Goal: Transaction & Acquisition: Book appointment/travel/reservation

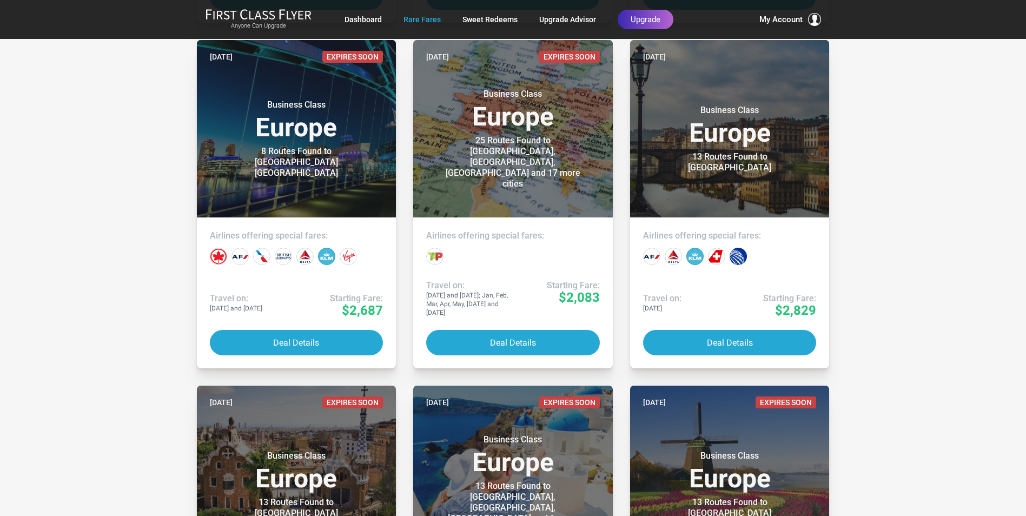
scroll to position [2651, 0]
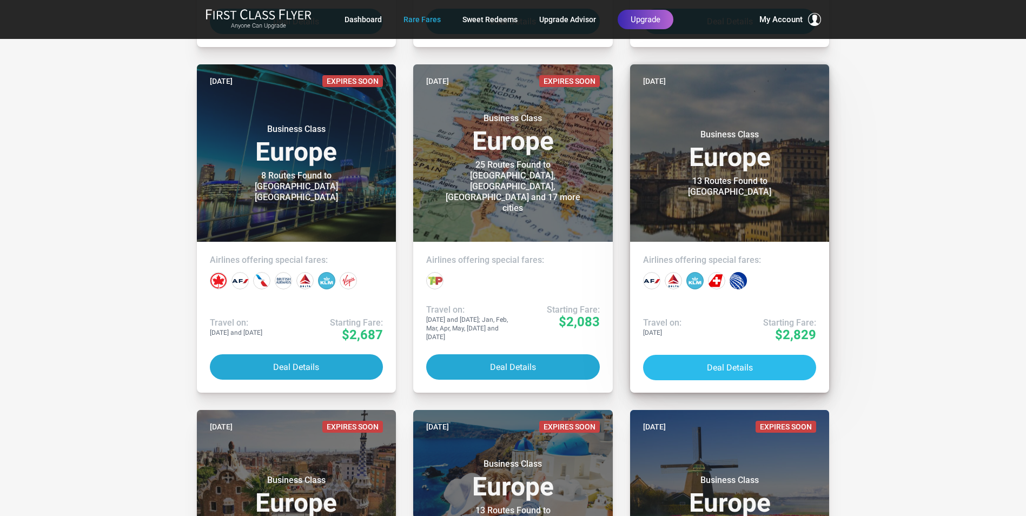
click at [713, 369] on button "Deal Details" at bounding box center [730, 367] width 174 height 25
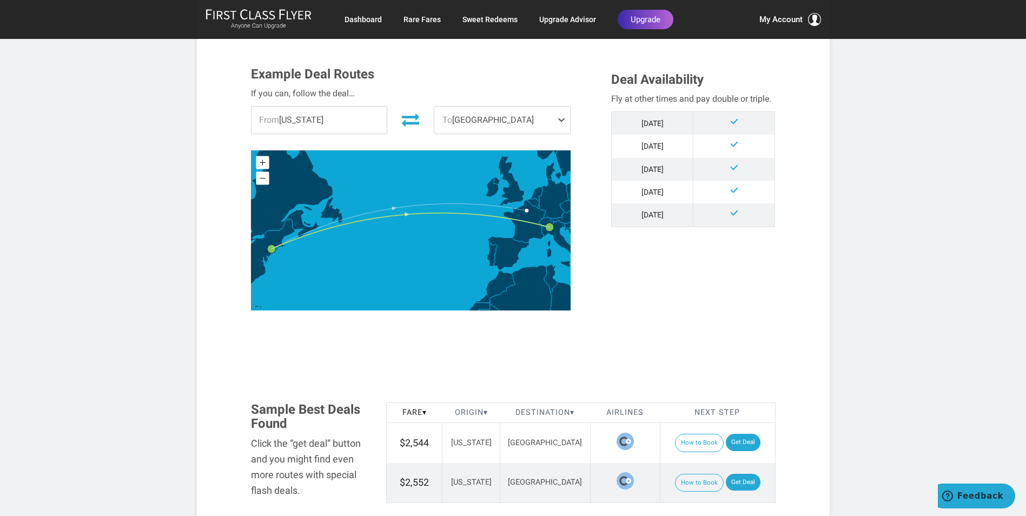
scroll to position [325, 0]
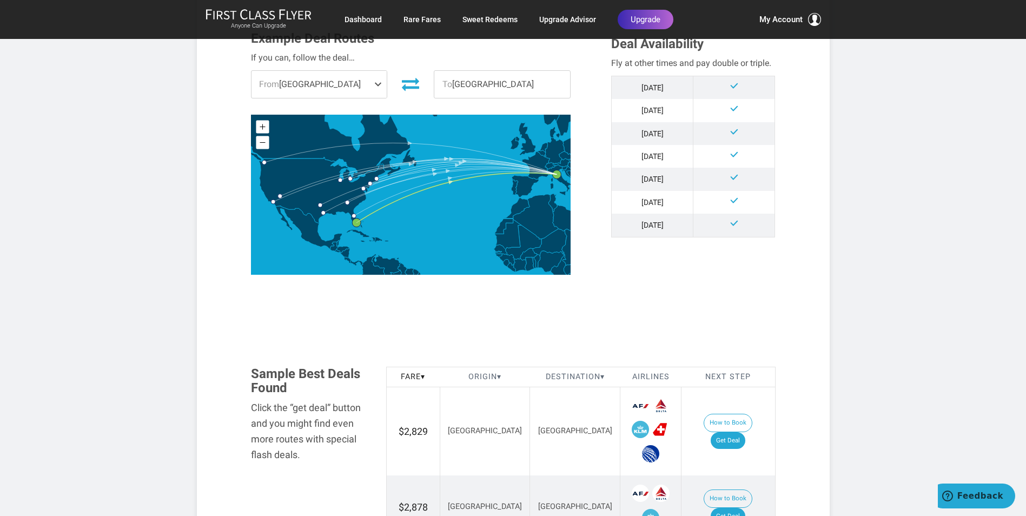
scroll to position [271, 0]
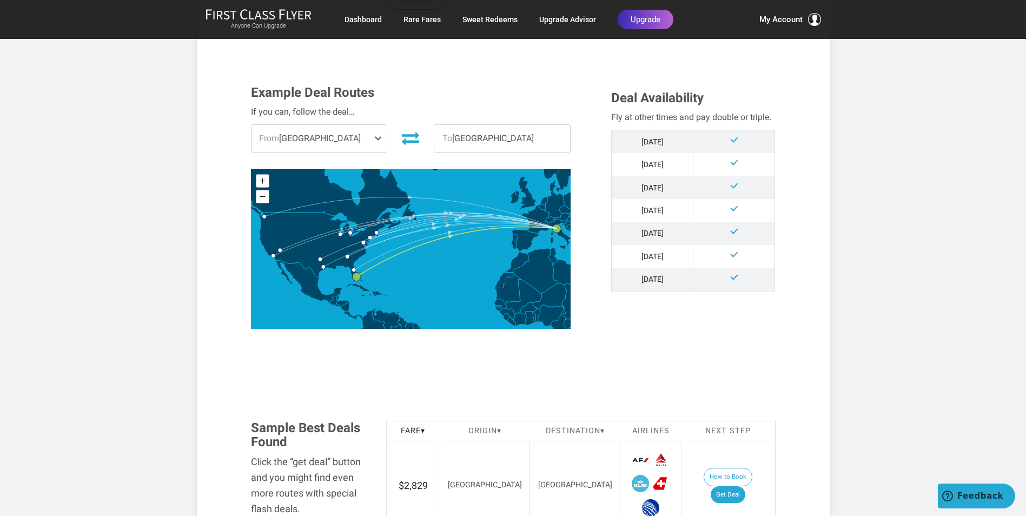
click at [376, 137] on span at bounding box center [380, 138] width 13 height 27
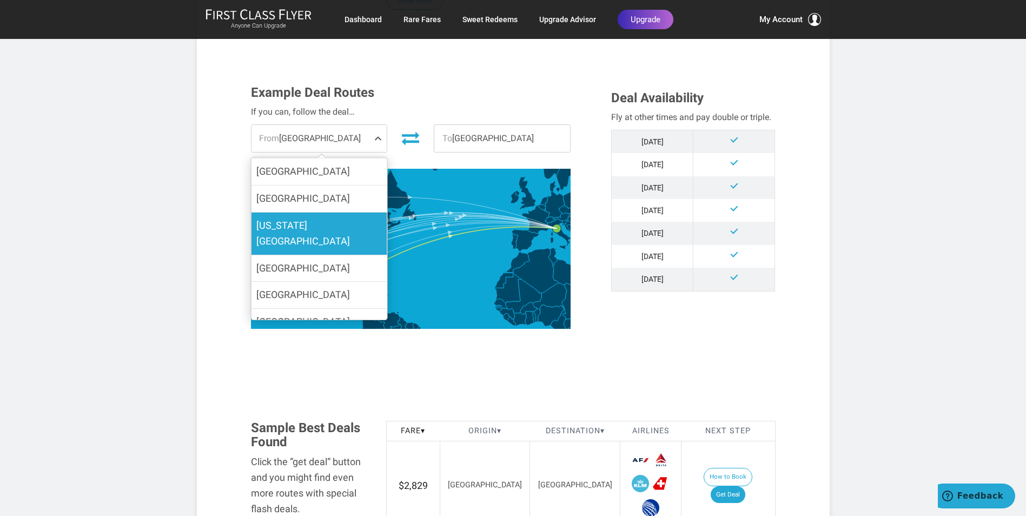
click at [334, 224] on label "[US_STATE][GEOGRAPHIC_DATA]" at bounding box center [319, 234] width 136 height 42
click at [0, 0] on input "[US_STATE][GEOGRAPHIC_DATA]" at bounding box center [0, 0] width 0 height 0
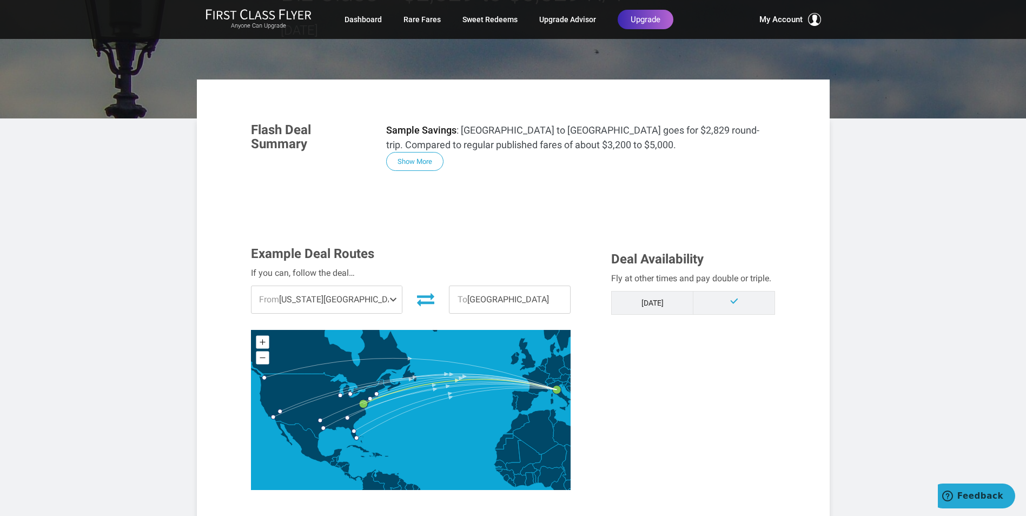
scroll to position [0, 0]
